Goal: Task Accomplishment & Management: Use online tool/utility

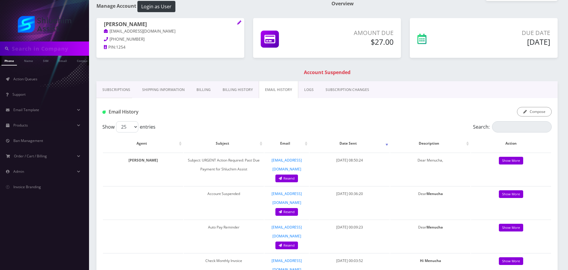
scroll to position [0, 3]
click at [30, 77] on span "Action Queues" at bounding box center [25, 79] width 24 height 5
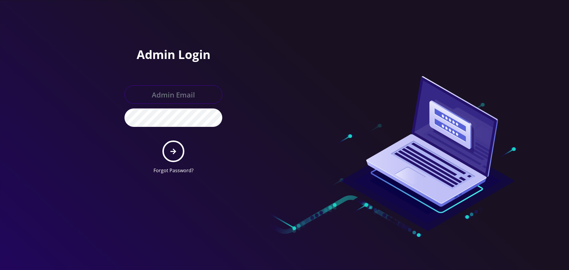
type input "[EMAIL_ADDRESS][DOMAIN_NAME]"
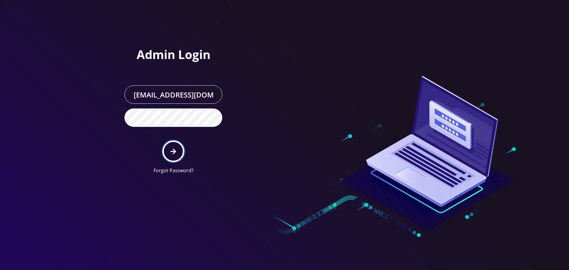
click at [171, 146] on button "submit" at bounding box center [174, 152] width 22 height 22
click at [171, 147] on button "submit" at bounding box center [174, 152] width 22 height 22
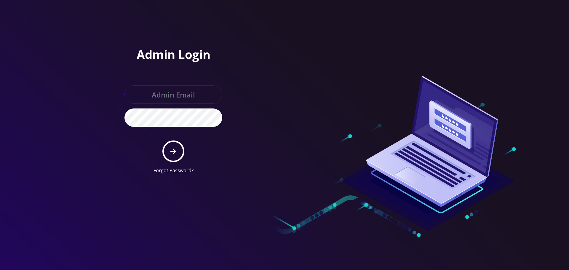
type input "[EMAIL_ADDRESS][DOMAIN_NAME]"
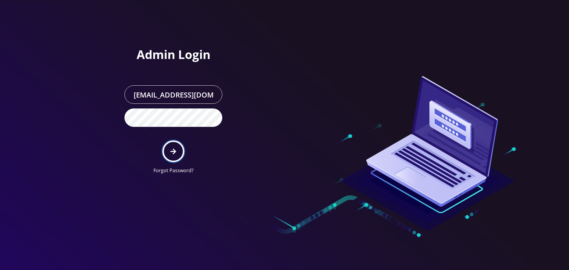
click at [167, 149] on button "submit" at bounding box center [174, 152] width 22 height 22
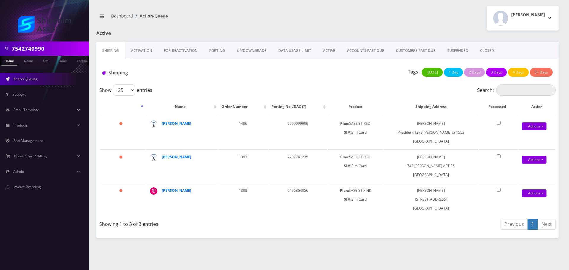
click at [354, 52] on link "ACCOUNTS PAST DUE" at bounding box center [365, 50] width 49 height 17
